Goal: Transaction & Acquisition: Purchase product/service

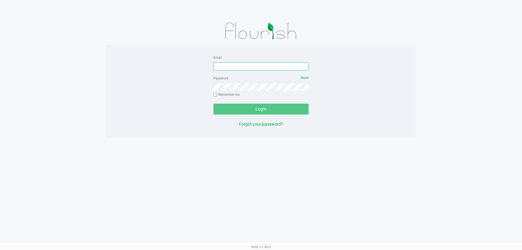
click at [228, 65] on input "Email" at bounding box center [261, 66] width 95 height 8
type input "[EMAIL_ADDRESS][DOMAIN_NAME]"
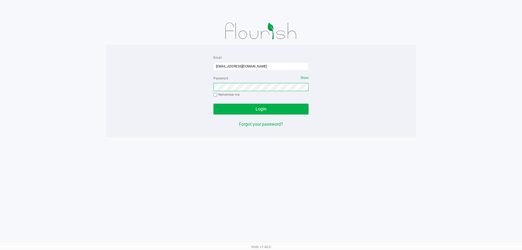
click at [214, 104] on button "Login" at bounding box center [261, 109] width 95 height 11
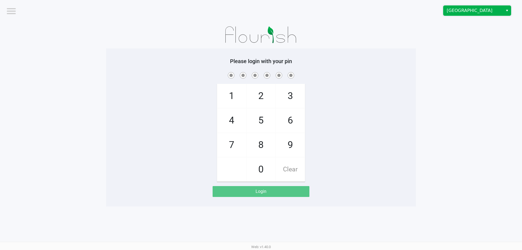
click at [451, 10] on span "[GEOGRAPHIC_DATA]" at bounding box center [473, 10] width 53 height 7
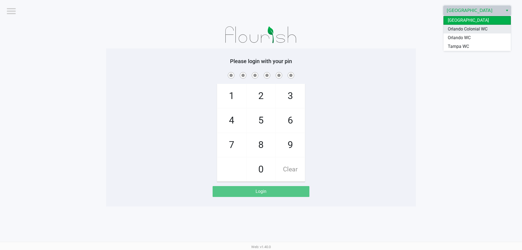
click at [477, 30] on span "Orlando Colonial WC" at bounding box center [468, 29] width 40 height 7
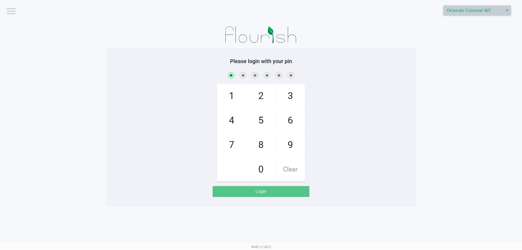
checkbox input "true"
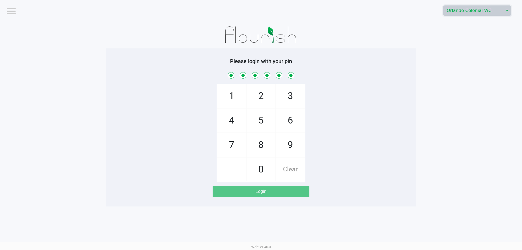
checkbox input "true"
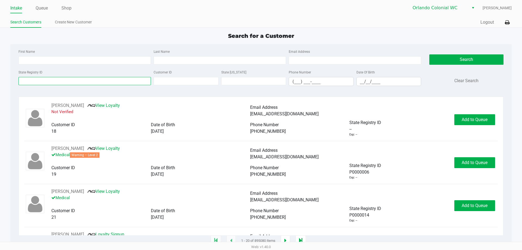
drag, startPoint x: 45, startPoint y: 83, endPoint x: 39, endPoint y: 80, distance: 6.6
click at [46, 83] on input "State Registry ID" at bounding box center [85, 81] width 133 height 8
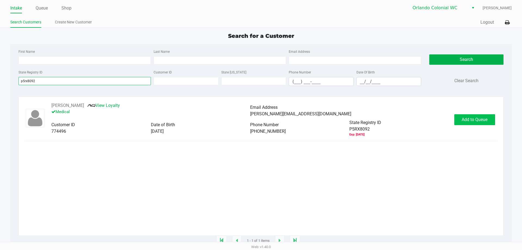
type input "p5rx8092"
click at [472, 118] on span "Add to Queue" at bounding box center [475, 119] width 26 height 5
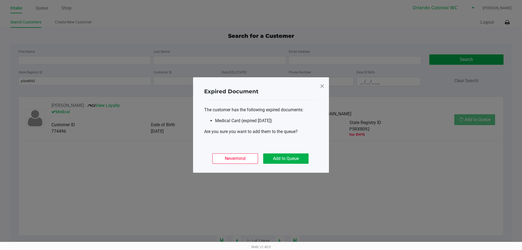
click at [473, 121] on ngb-modal-window "Expired Document The customer has the following expired documents: Medical Card…" at bounding box center [261, 125] width 522 height 250
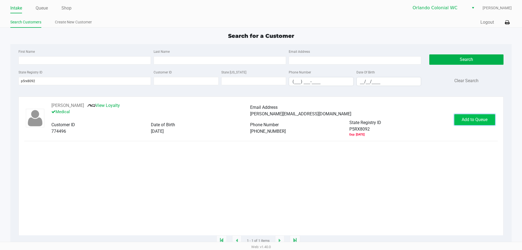
click at [472, 122] on span "Add to Queue" at bounding box center [475, 119] width 26 height 5
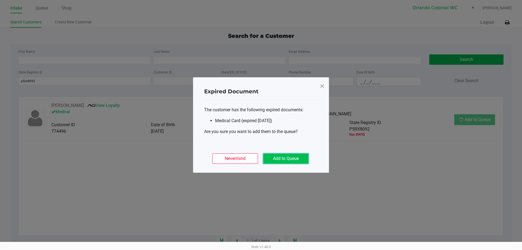
click at [285, 156] on button "Add to Queue" at bounding box center [285, 158] width 45 height 10
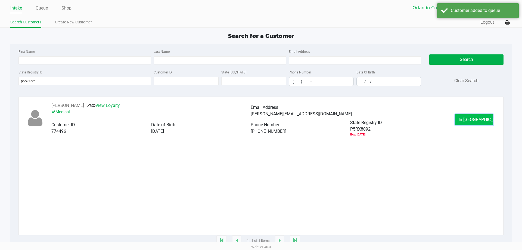
click at [465, 119] on button "In [GEOGRAPHIC_DATA]" at bounding box center [475, 119] width 38 height 11
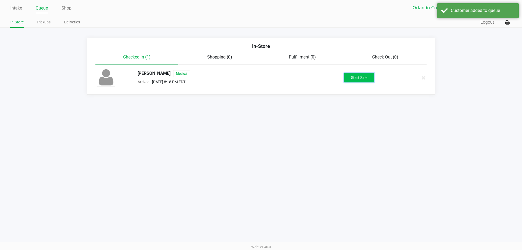
click at [362, 76] on button "Start Sale" at bounding box center [360, 78] width 30 height 10
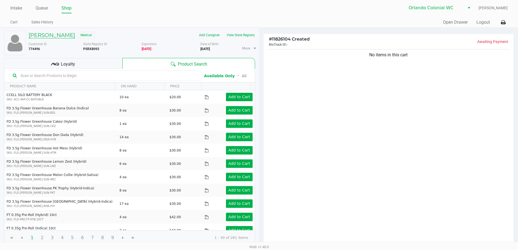
click at [52, 33] on div "[PERSON_NAME] Medical" at bounding box center [82, 35] width 117 height 9
click at [52, 34] on h5 "[PERSON_NAME]" at bounding box center [52, 35] width 47 height 7
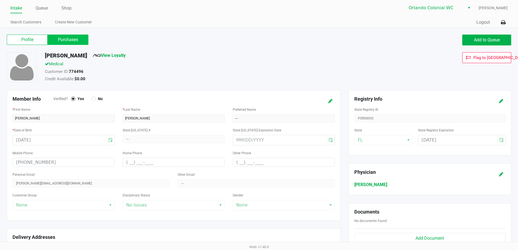
click at [78, 41] on label "Purchases" at bounding box center [68, 40] width 41 height 10
click at [0, 0] on 1 "Purchases" at bounding box center [0, 0] width 0 height 0
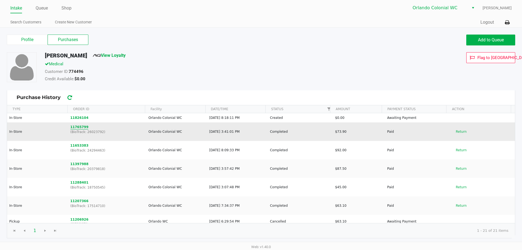
click at [79, 127] on button "11765799" at bounding box center [79, 127] width 18 height 5
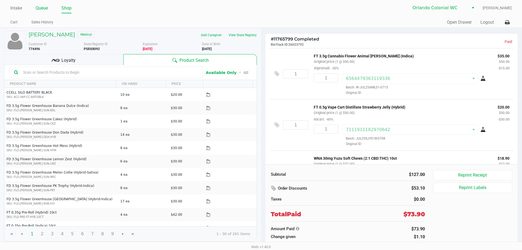
click at [44, 6] on link "Queue" at bounding box center [42, 8] width 12 height 8
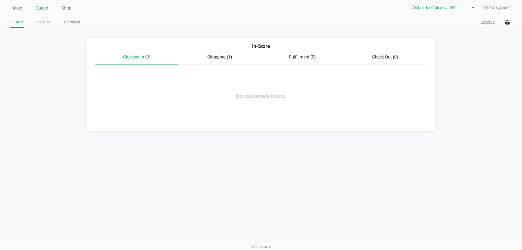
click at [219, 59] on span "Shopping (1)" at bounding box center [219, 56] width 25 height 5
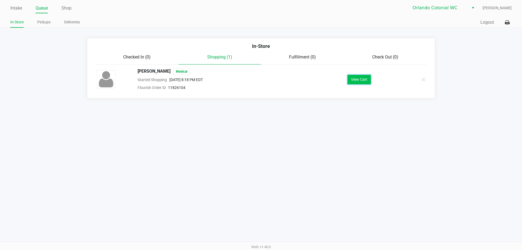
click at [366, 78] on button "View Cart" at bounding box center [359, 80] width 23 height 10
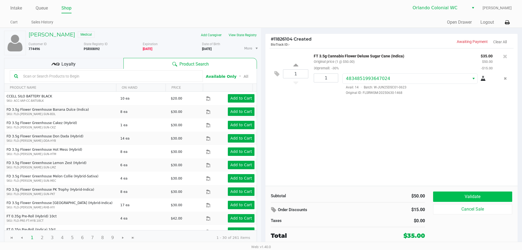
click at [478, 199] on button "Validate" at bounding box center [472, 197] width 79 height 10
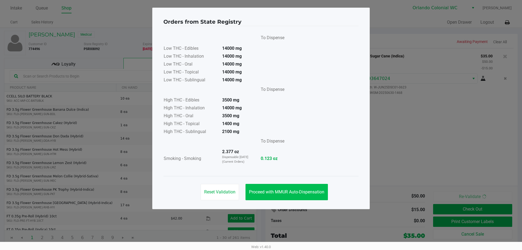
click at [284, 197] on button "Proceed with MMUR Auto-Dispensation" at bounding box center [287, 192] width 82 height 16
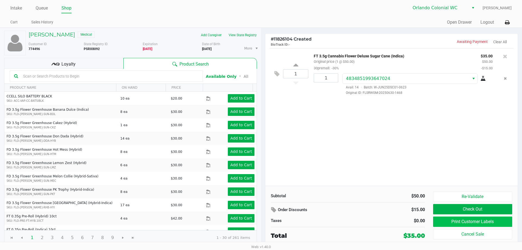
click at [467, 225] on button "Print Customer Labels" at bounding box center [472, 222] width 79 height 10
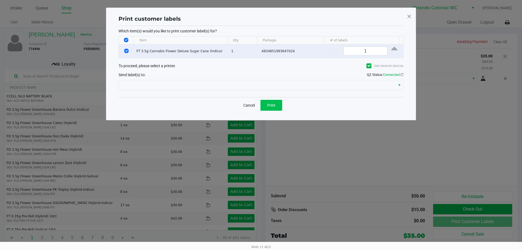
click at [280, 102] on button "Print" at bounding box center [272, 105] width 22 height 11
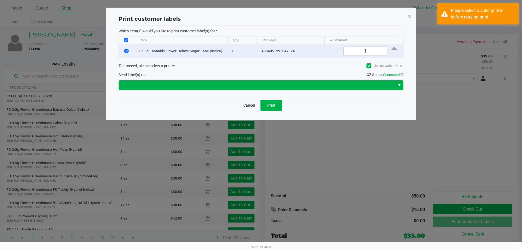
click at [203, 85] on span at bounding box center [257, 85] width 270 height 7
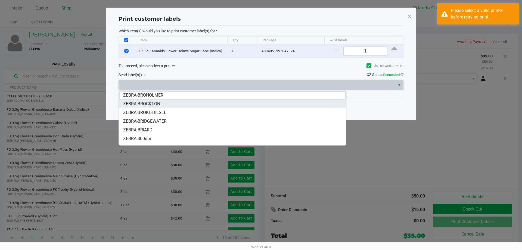
click at [159, 103] on span "ZEBRA-BROCKTON" at bounding box center [141, 104] width 37 height 7
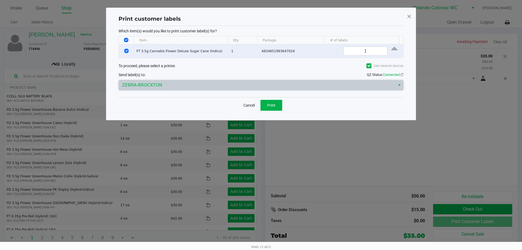
click at [272, 105] on span "Print" at bounding box center [271, 105] width 8 height 4
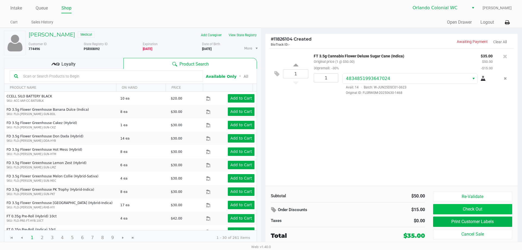
click at [483, 213] on button "Check Out" at bounding box center [472, 209] width 79 height 10
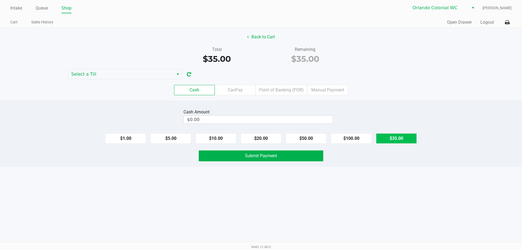
click at [403, 139] on button "$35.00" at bounding box center [396, 138] width 41 height 10
type input "$35.00"
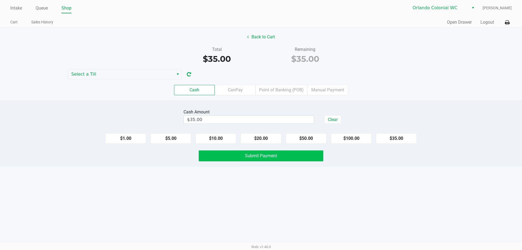
click at [275, 159] on button "Submit Payment" at bounding box center [261, 155] width 125 height 11
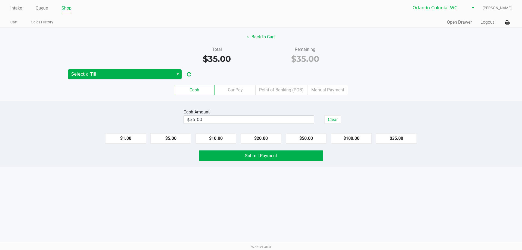
click at [161, 74] on span "Select a Till" at bounding box center [120, 74] width 99 height 7
click at [96, 109] on li "BROCKTON" at bounding box center [113, 110] width 91 height 9
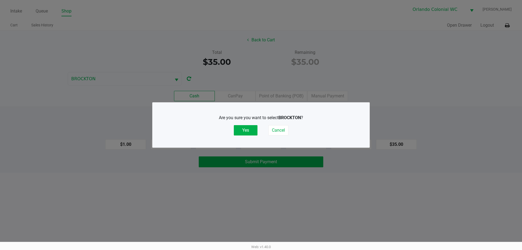
click at [247, 134] on button "Yes" at bounding box center [246, 130] width 24 height 10
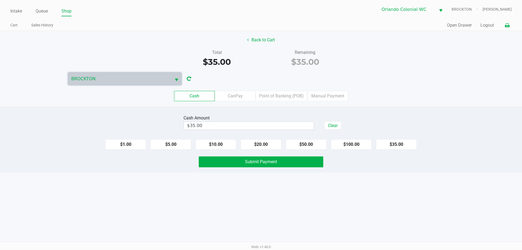
click at [508, 26] on icon at bounding box center [507, 26] width 5 height 4
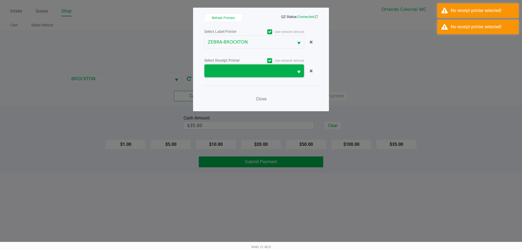
click at [258, 70] on span at bounding box center [249, 71] width 83 height 7
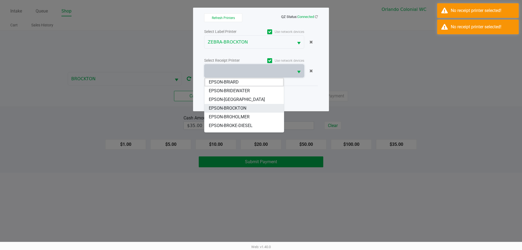
click at [241, 109] on span "EPSON-BROCKTON" at bounding box center [228, 108] width 38 height 7
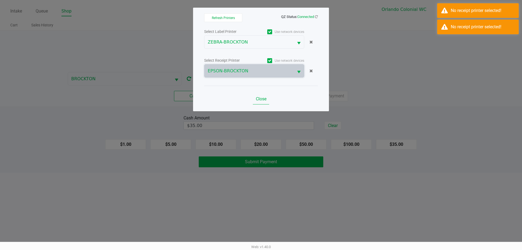
click at [265, 98] on span "Close" at bounding box center [261, 98] width 11 height 5
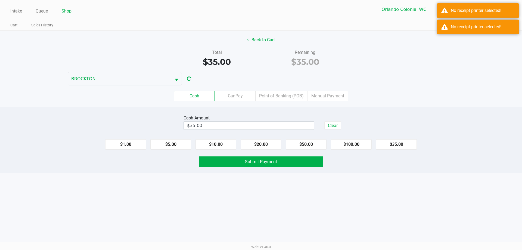
click at [405, 143] on button "$35.00" at bounding box center [396, 144] width 41 height 10
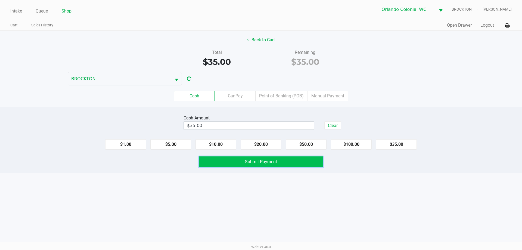
click at [262, 161] on span "Submit Payment" at bounding box center [261, 161] width 32 height 5
